Goal: Information Seeking & Learning: Learn about a topic

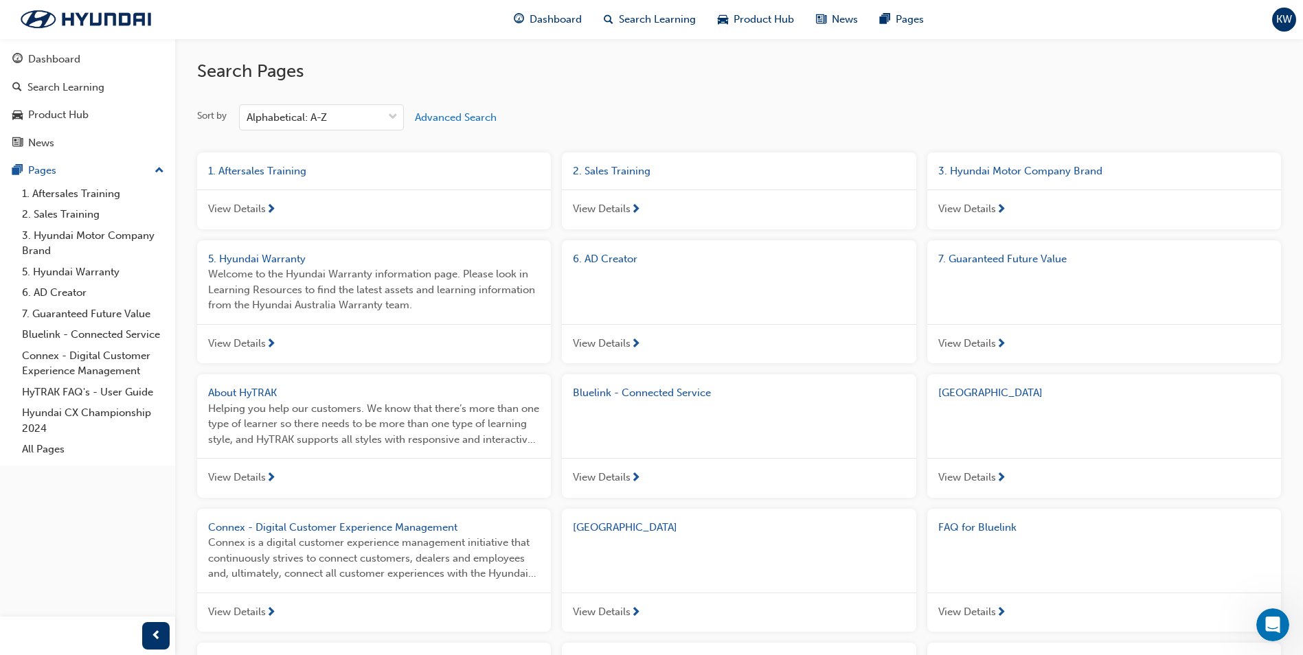
click at [235, 396] on span "About HyTRAK" at bounding box center [242, 393] width 69 height 12
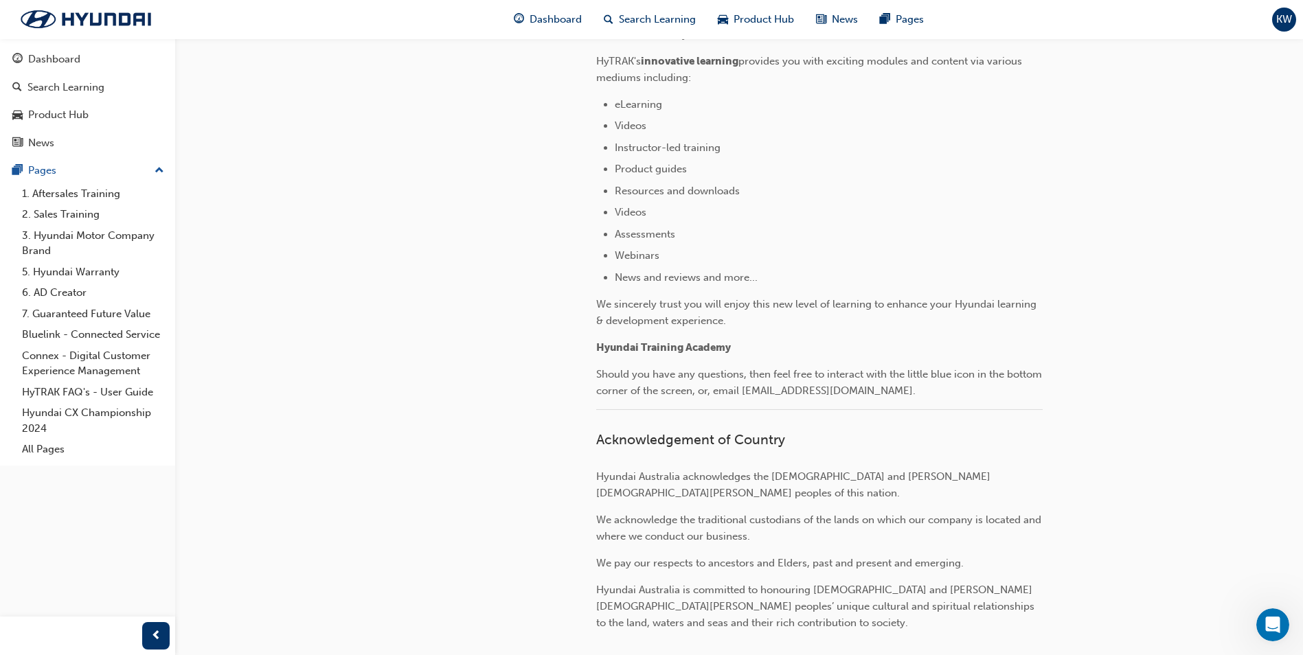
scroll to position [589, 0]
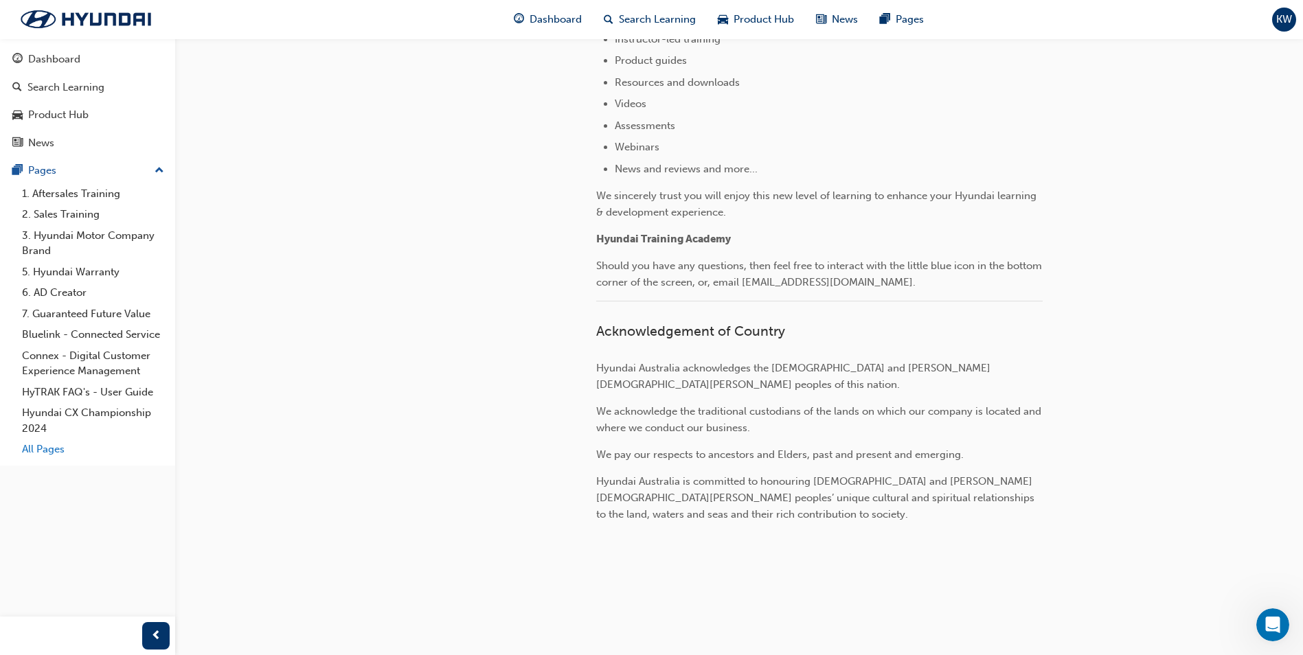
click at [57, 447] on link "All Pages" at bounding box center [92, 449] width 153 height 21
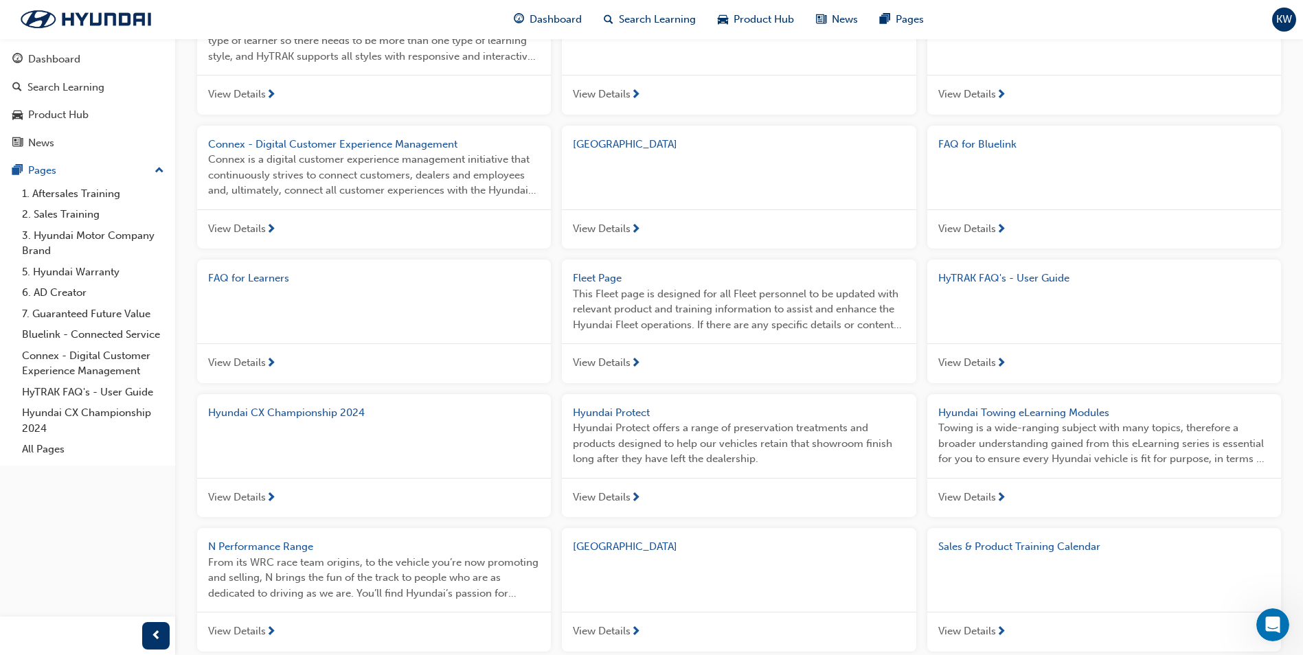
scroll to position [315, 0]
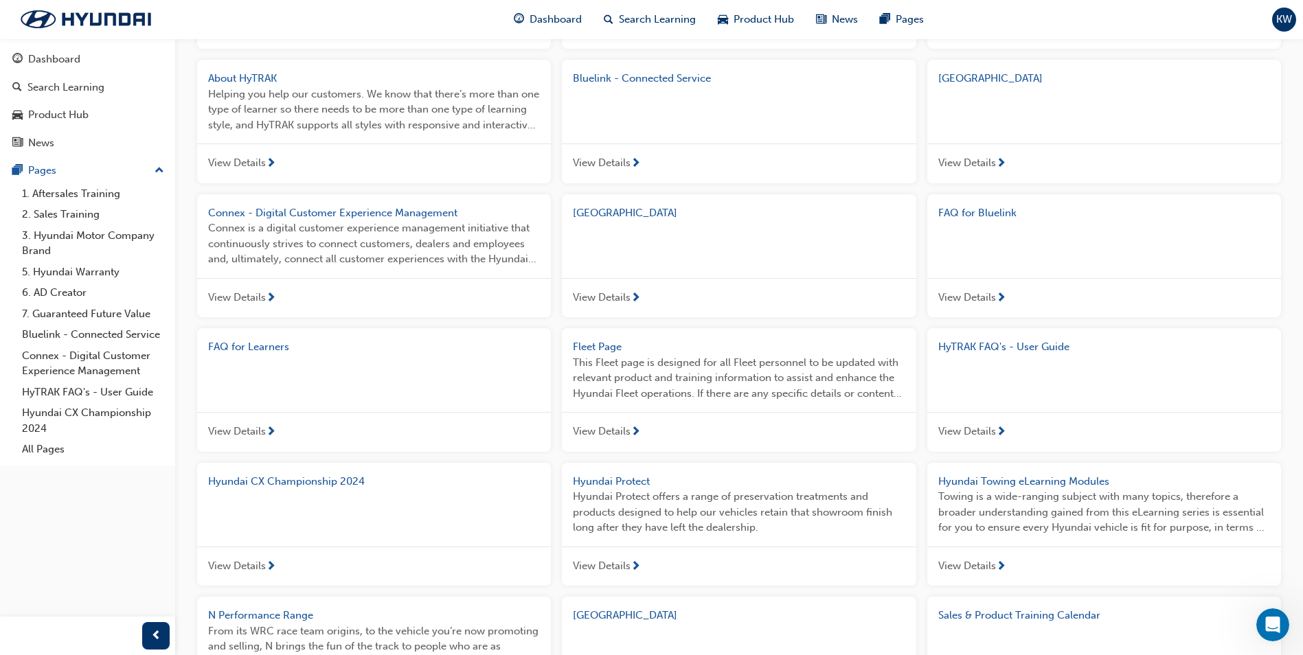
click at [254, 345] on span "FAQ for Learners" at bounding box center [248, 347] width 81 height 12
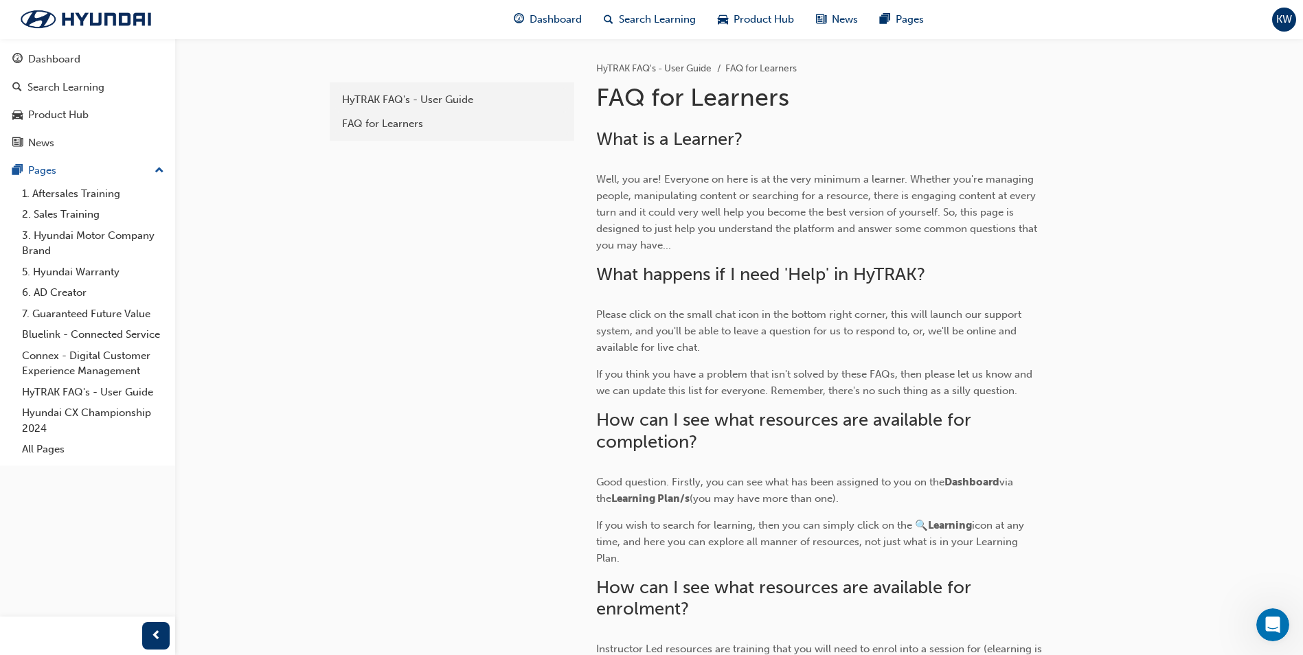
scroll to position [69, 0]
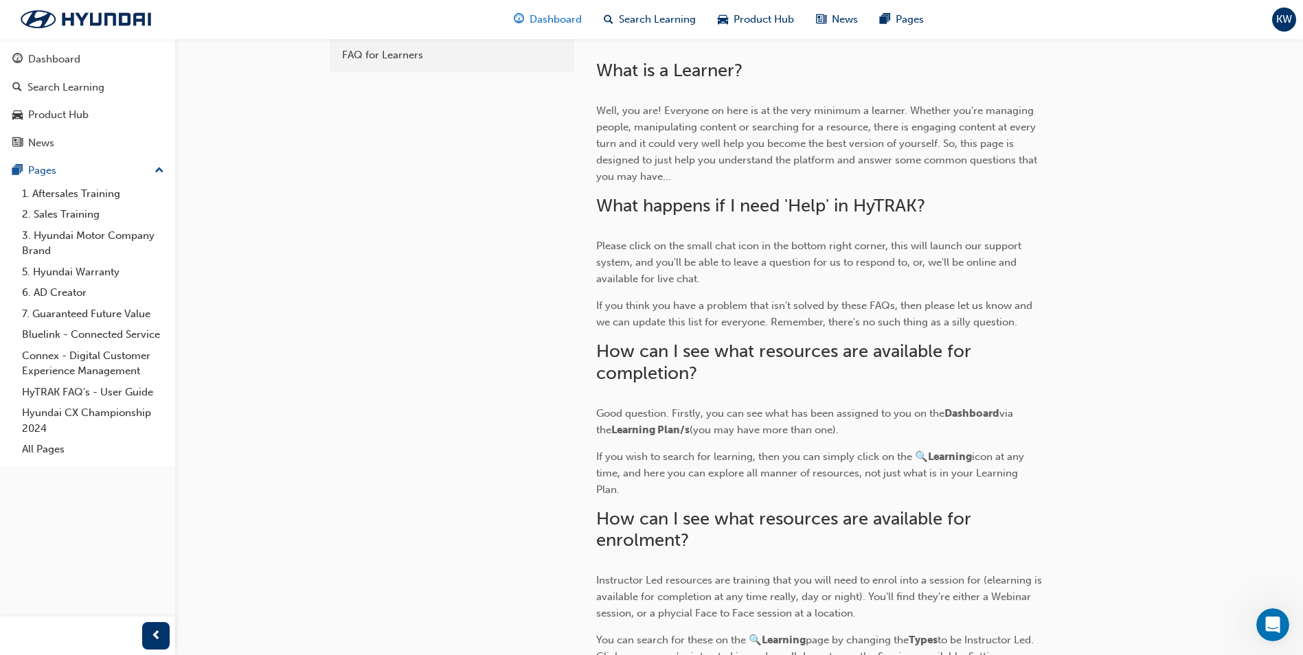
click at [563, 21] on span "Dashboard" at bounding box center [556, 20] width 52 height 16
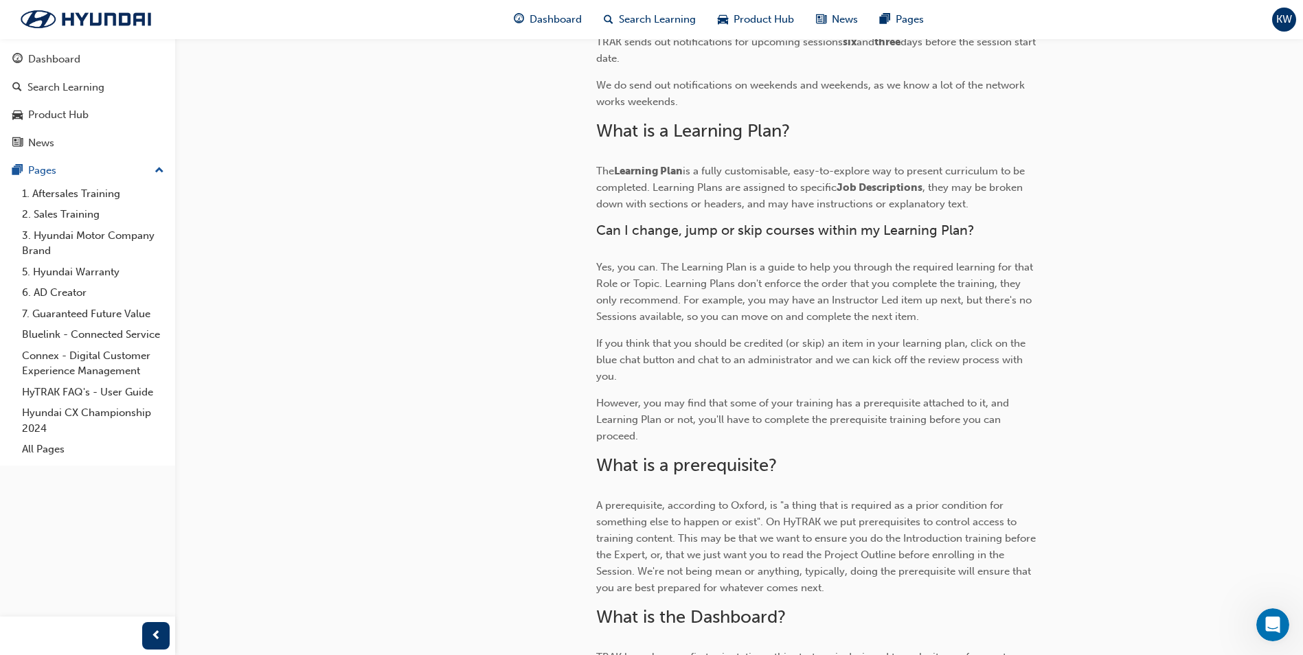
scroll to position [620, 0]
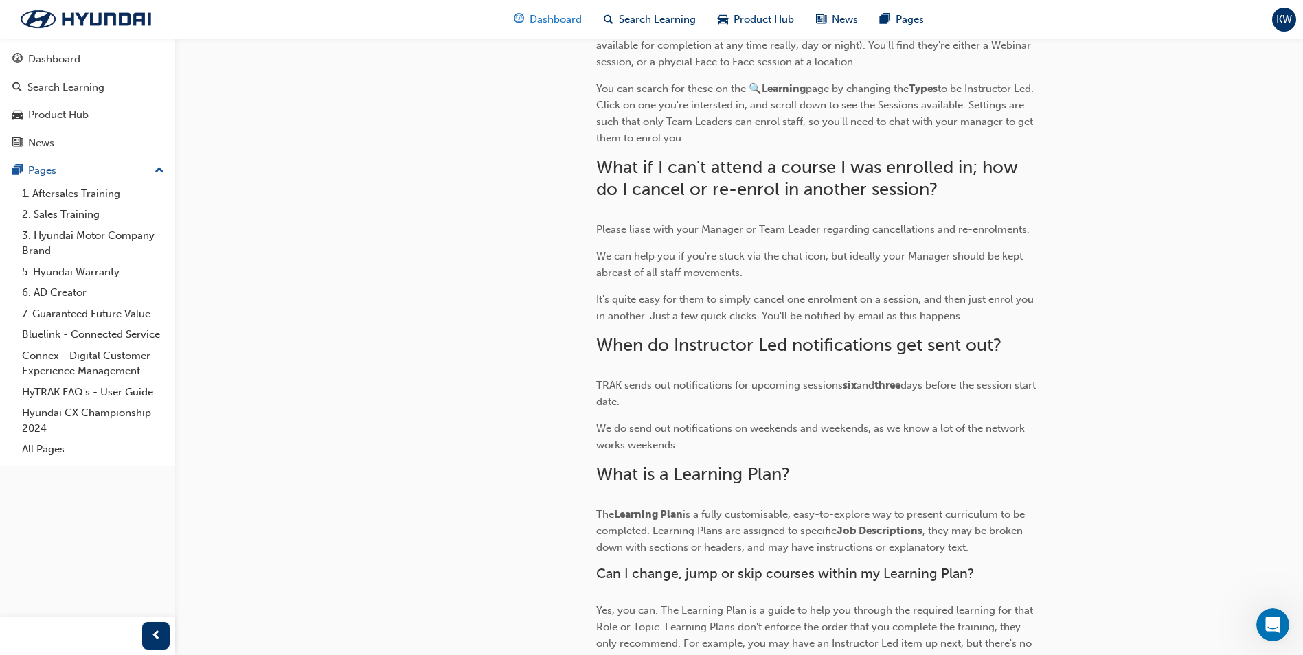
click at [527, 18] on div "Dashboard" at bounding box center [548, 19] width 90 height 28
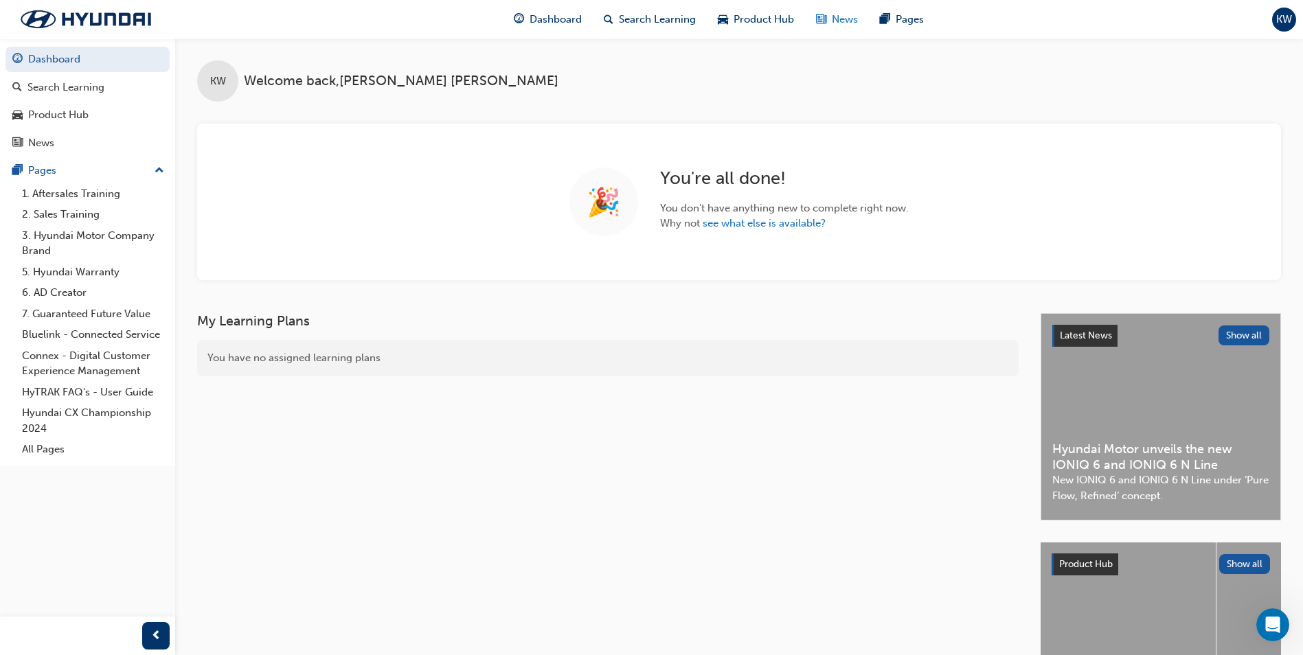
click at [828, 15] on div "News" at bounding box center [837, 19] width 64 height 28
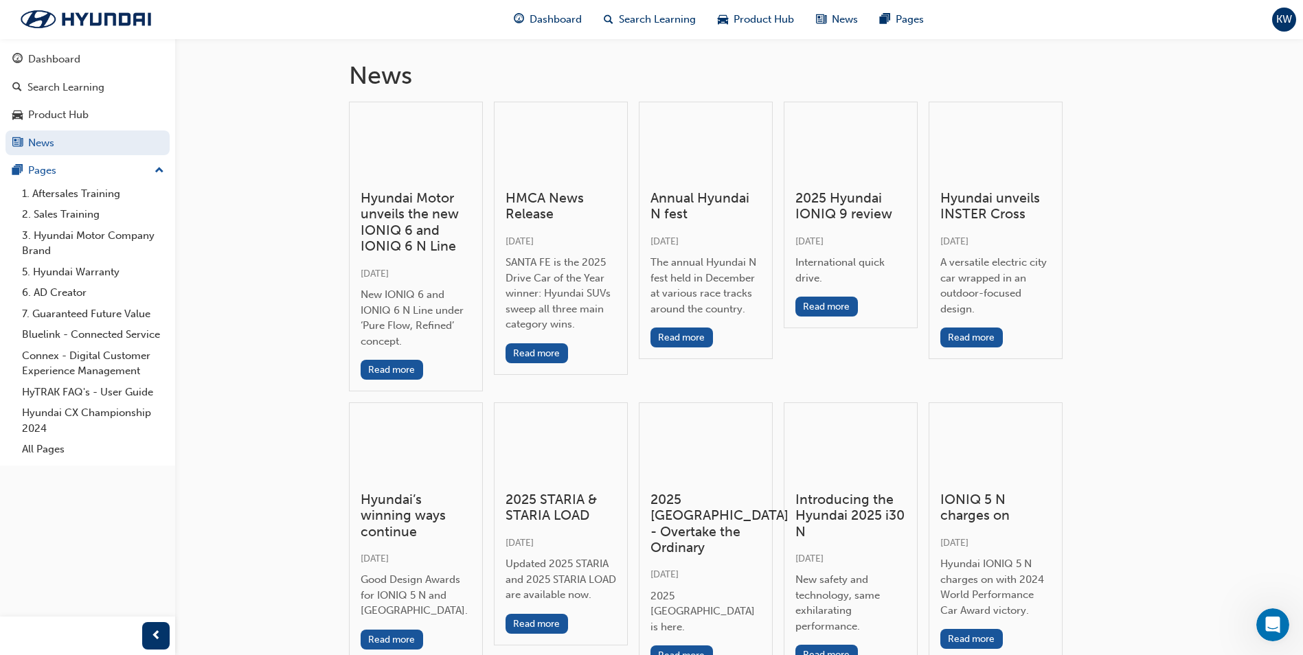
click at [1279, 25] on span "KW" at bounding box center [1284, 20] width 16 height 16
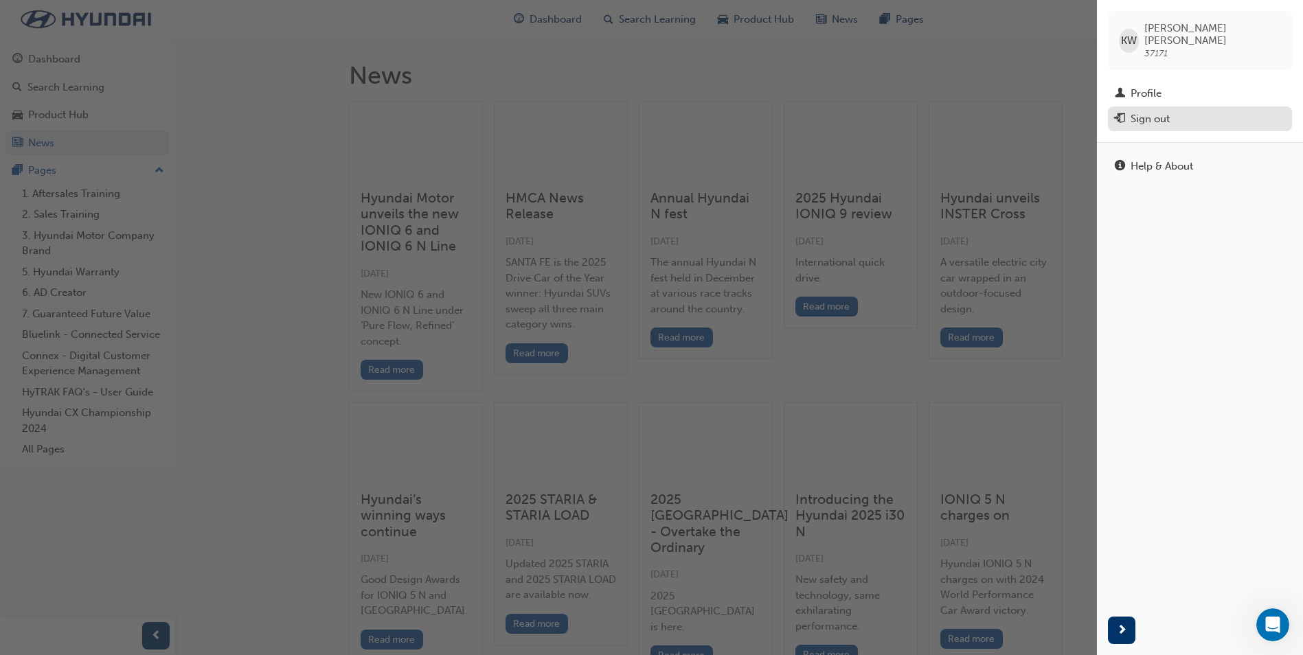
click at [1177, 111] on div "Sign out" at bounding box center [1200, 119] width 170 height 17
